Goal: Information Seeking & Learning: Learn about a topic

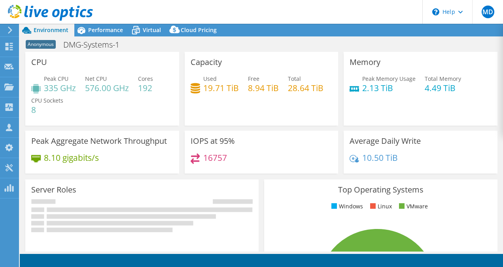
select select "USD"
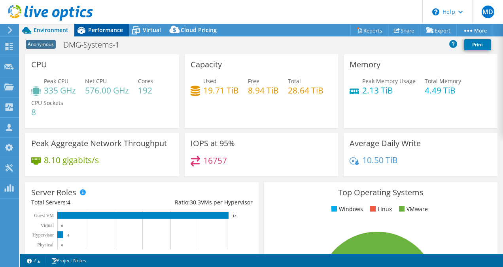
click at [112, 32] on span "Performance" at bounding box center [105, 30] width 35 height 8
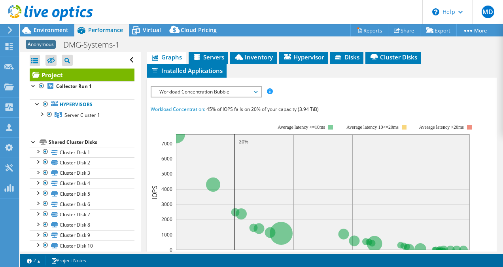
scroll to position [198, 0]
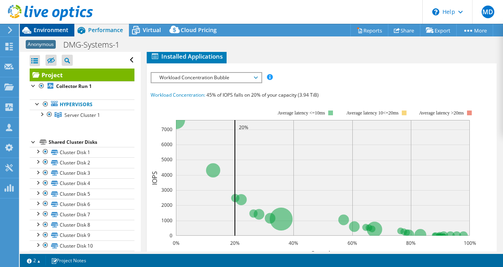
click at [64, 29] on span "Environment" at bounding box center [51, 30] width 35 height 8
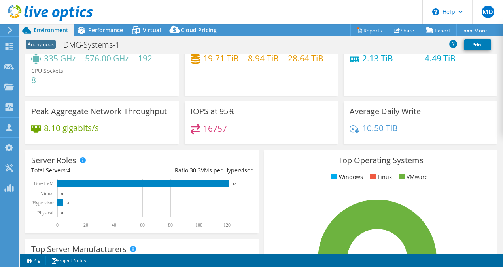
scroll to position [40, 0]
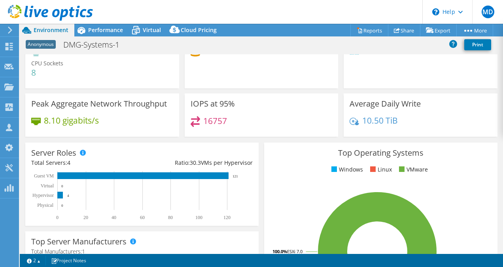
click at [179, 139] on div "Peak Aggregate Network Throughput 8.10 gigabits/s" at bounding box center [102, 117] width 159 height 48
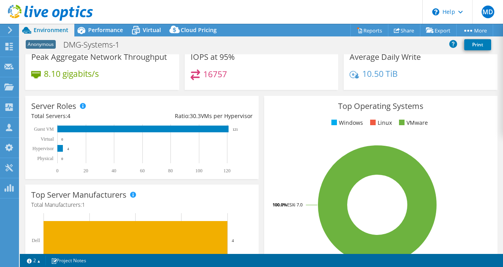
scroll to position [91, 0]
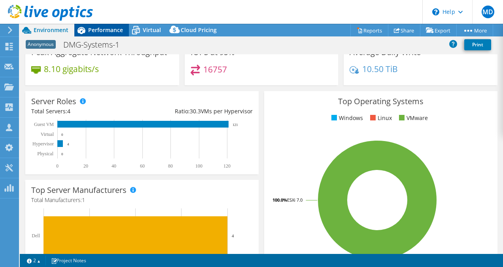
click at [113, 31] on span "Performance" at bounding box center [105, 30] width 35 height 8
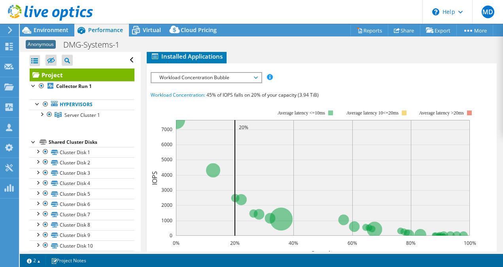
scroll to position [0, 0]
click at [238, 46] on icon at bounding box center [239, 43] width 8 height 6
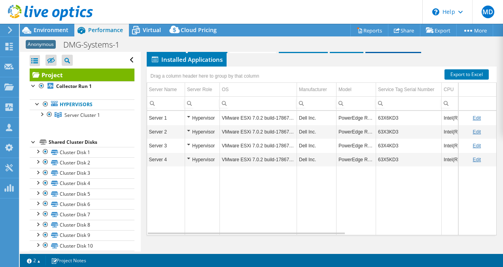
click at [376, 53] on li "Cluster Disks" at bounding box center [393, 46] width 56 height 13
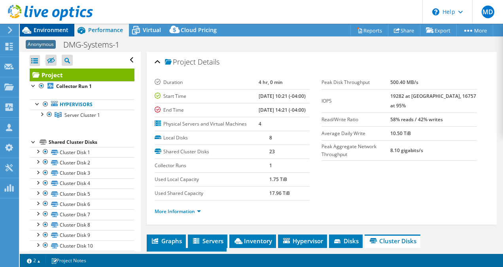
click at [66, 31] on span "Environment" at bounding box center [51, 30] width 35 height 8
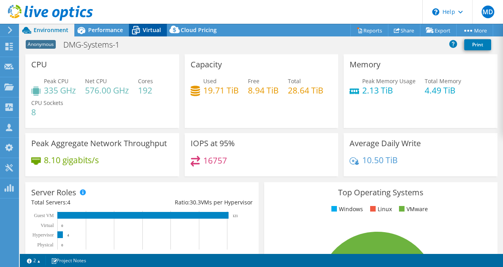
click at [152, 29] on span "Virtual" at bounding box center [152, 30] width 18 height 8
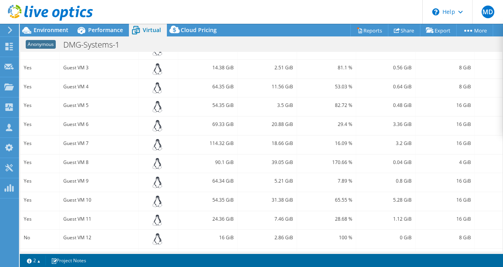
scroll to position [231, 0]
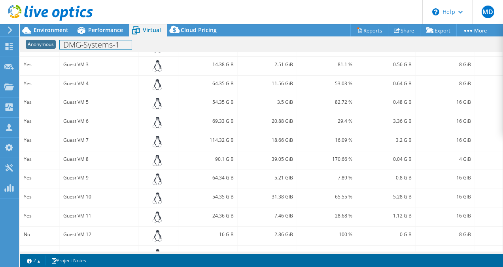
click at [96, 38] on div "Anonymous DMG-Systems-1 Print" at bounding box center [261, 44] width 483 height 15
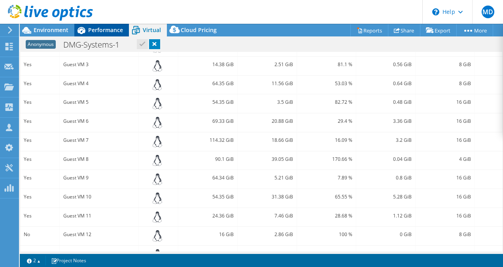
click at [100, 34] on div "Performance" at bounding box center [101, 30] width 55 height 13
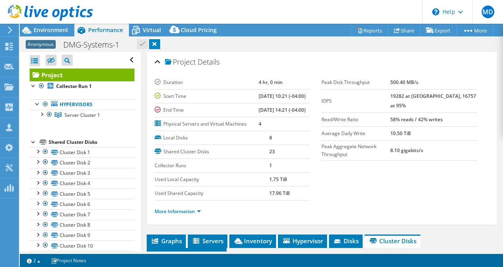
scroll to position [0, 0]
click at [43, 117] on link "Server Cluster 1" at bounding box center [82, 115] width 105 height 10
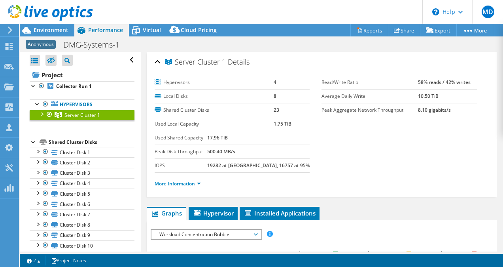
click at [42, 112] on div at bounding box center [42, 114] width 8 height 8
